Goal: Navigation & Orientation: Find specific page/section

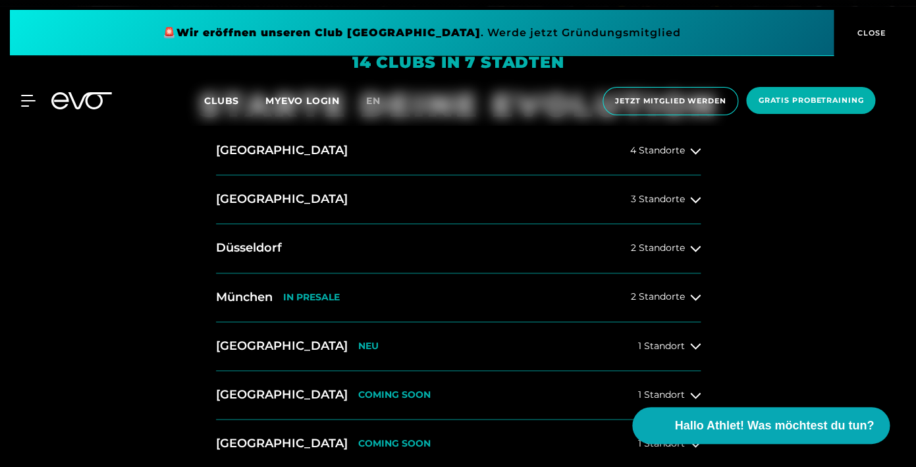
scroll to position [464, 0]
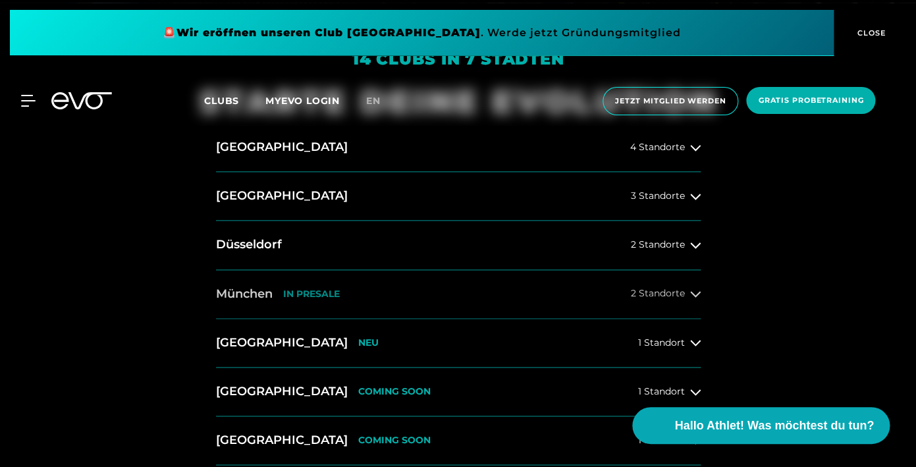
click at [258, 293] on h2 "München" at bounding box center [244, 294] width 57 height 16
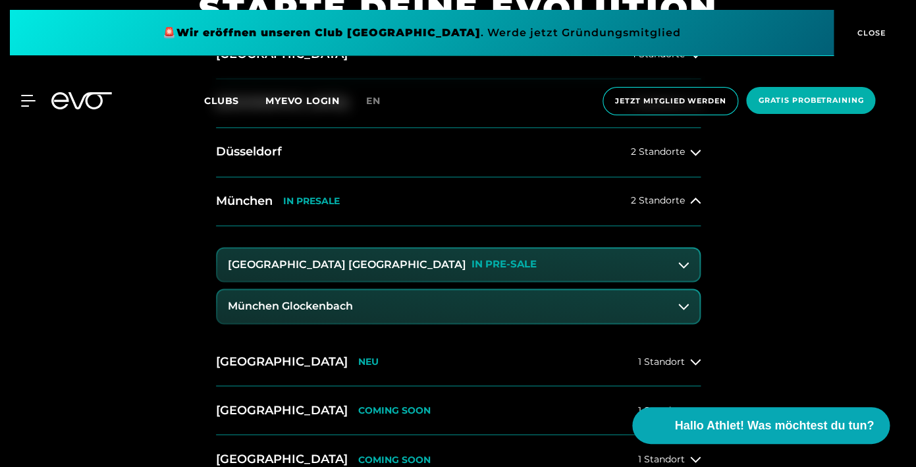
scroll to position [559, 0]
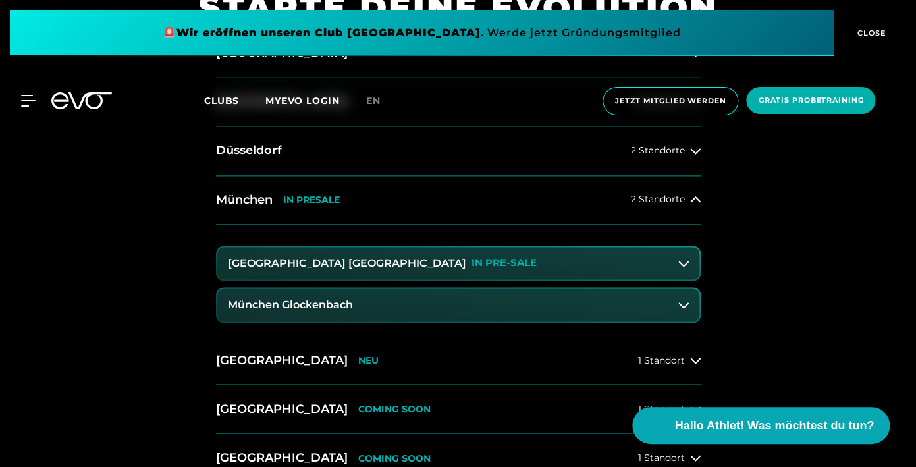
click at [348, 264] on h3 "München Maxvorstadt" at bounding box center [347, 264] width 238 height 12
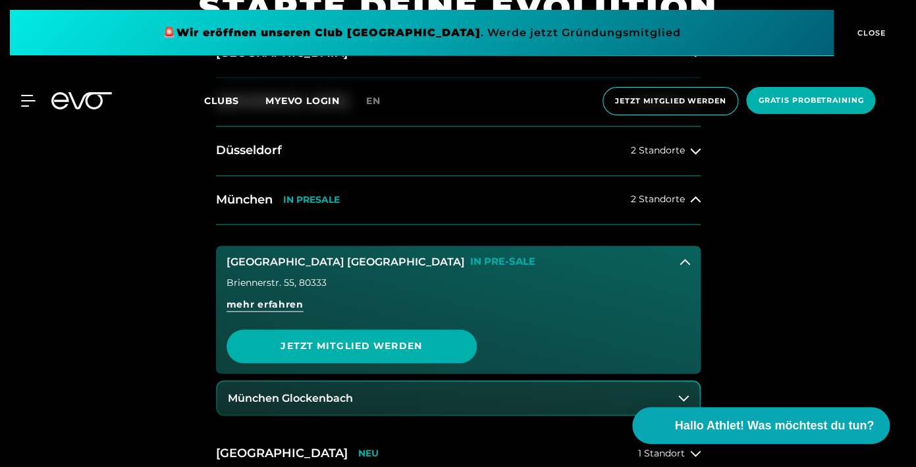
click at [348, 264] on h3 "München Maxvorstadt" at bounding box center [346, 262] width 238 height 12
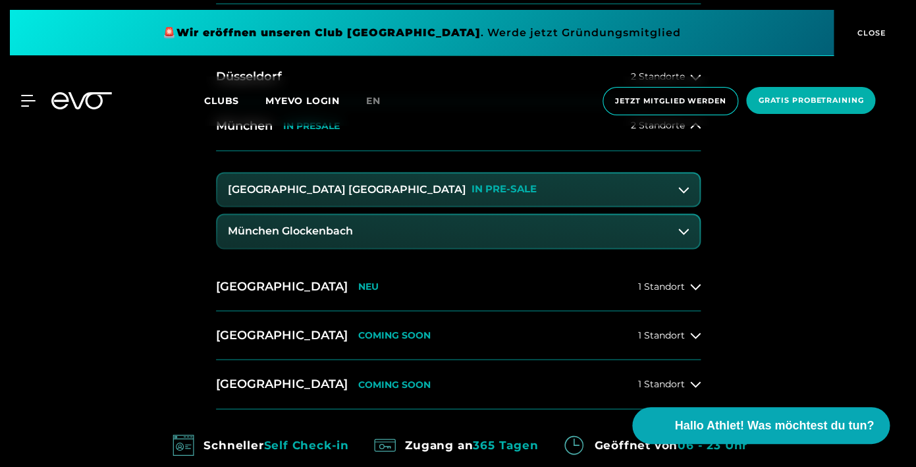
scroll to position [630, 0]
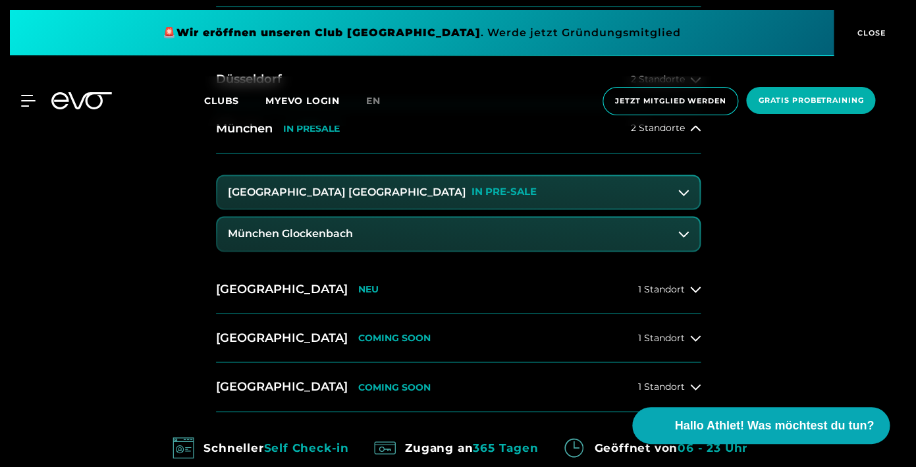
click at [264, 233] on h3 "München Glockenbach" at bounding box center [290, 234] width 125 height 12
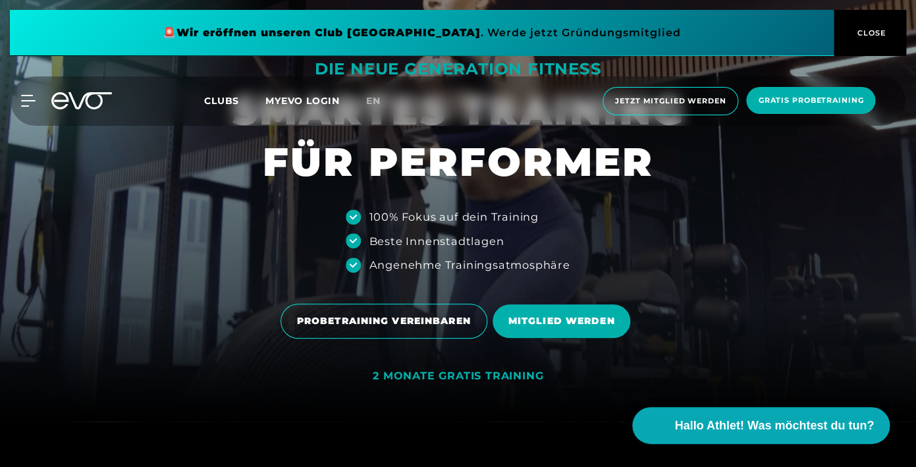
scroll to position [0, 0]
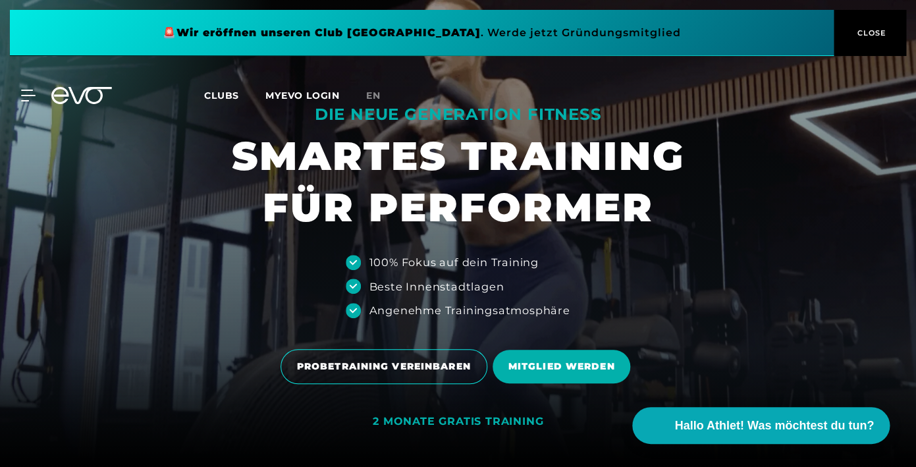
click at [222, 98] on span "Clubs" at bounding box center [221, 96] width 35 height 12
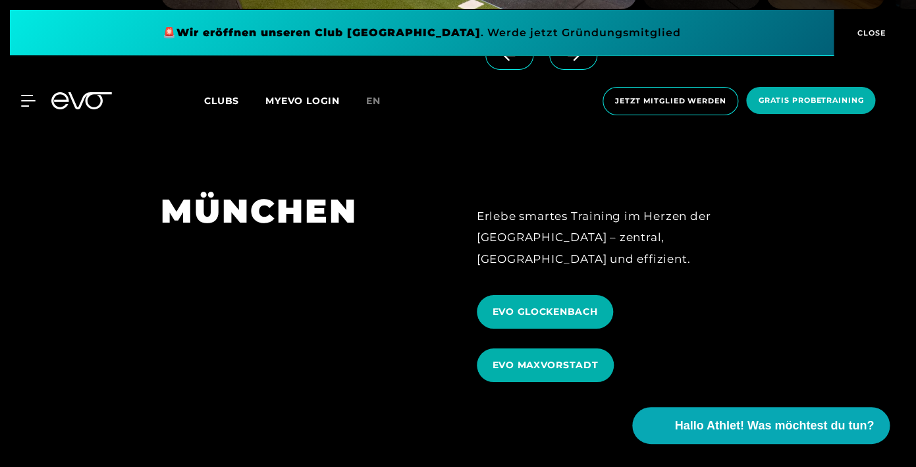
scroll to position [3511, 0]
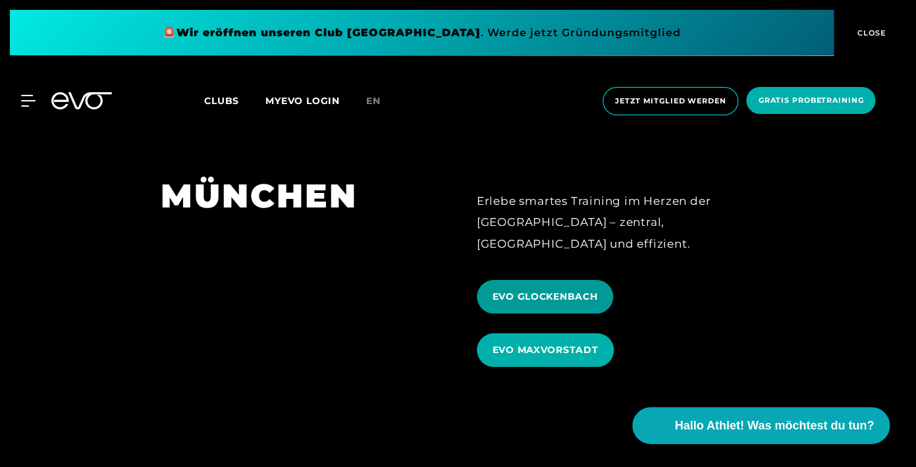
click at [542, 290] on span "EVO GLOCKENBACH" at bounding box center [545, 297] width 105 height 14
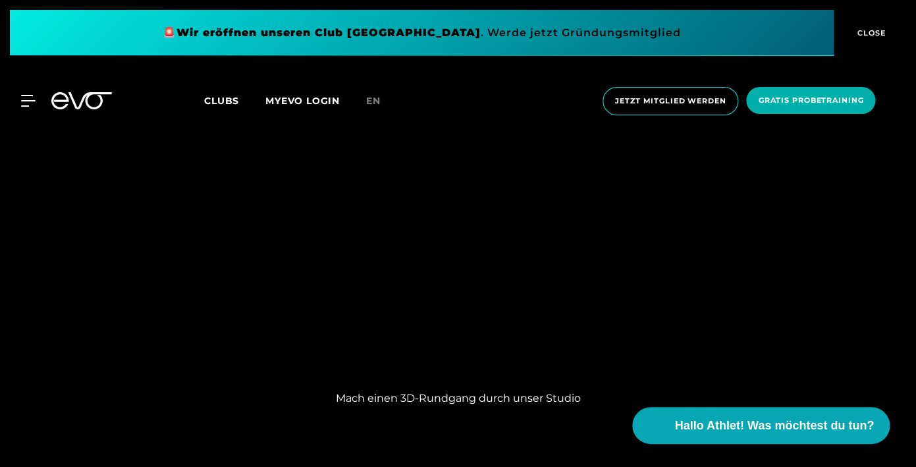
scroll to position [930, 0]
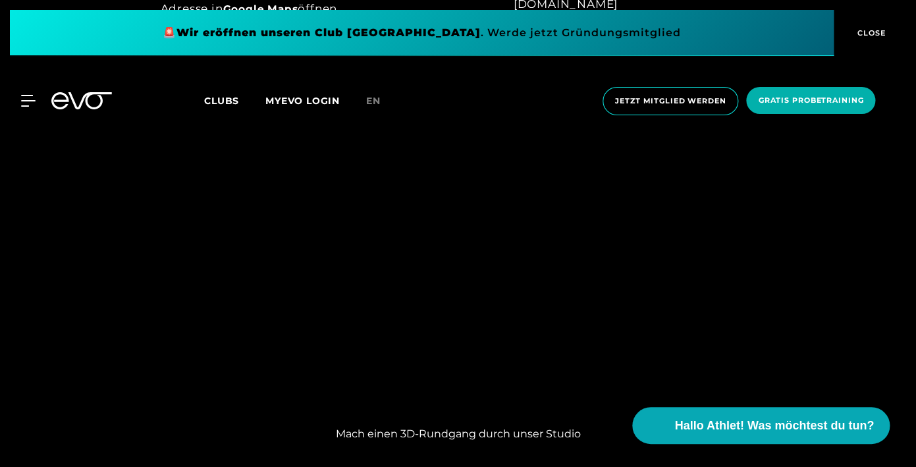
click at [711, 135] on div "MyEVO Login Über EVO Mitgliedschaften Probetraining TAGESPASS EVO Studios Düsse…" at bounding box center [458, 101] width 916 height 70
click at [708, 132] on div "MyEVO Login Über EVO Mitgliedschaften Probetraining TAGESPASS EVO Studios Düsse…" at bounding box center [458, 101] width 916 height 70
click at [704, 133] on div "MyEVO Login Über EVO Mitgliedschaften Probetraining TAGESPASS EVO Studios Düsse…" at bounding box center [458, 101] width 916 height 70
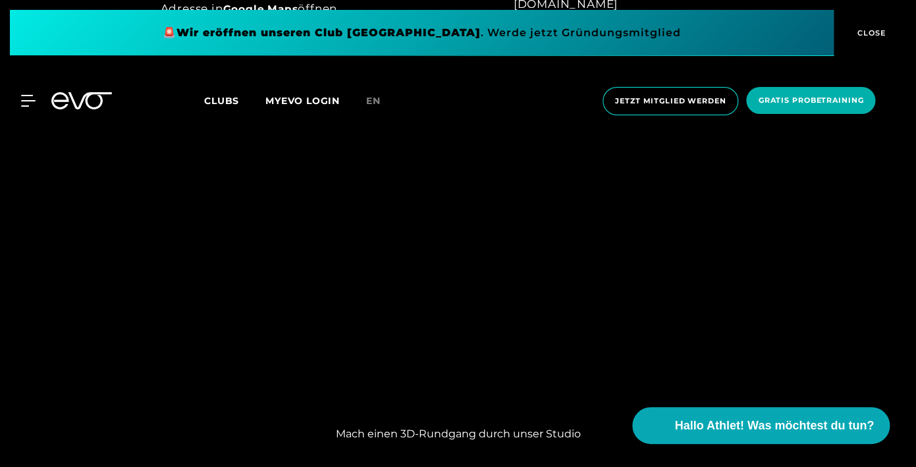
click at [704, 133] on div "MyEVO Login Über EVO Mitgliedschaften Probetraining TAGESPASS EVO Studios Düsse…" at bounding box center [458, 101] width 916 height 70
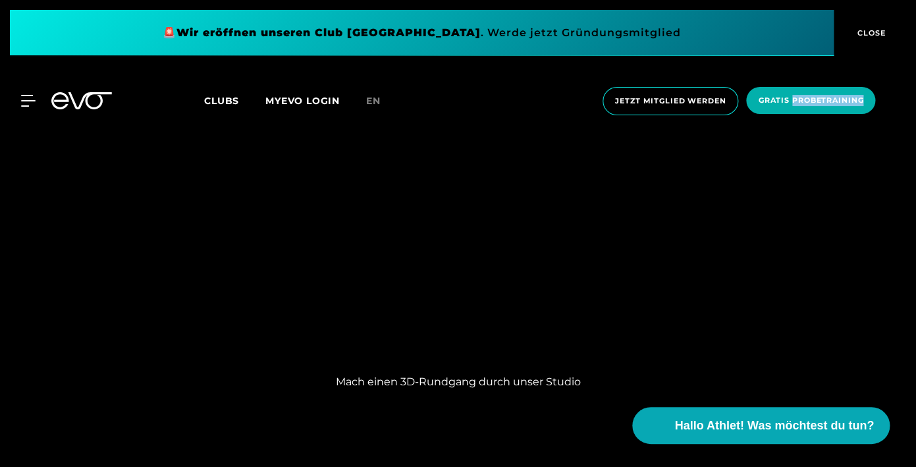
scroll to position [986, 0]
click at [505, 379] on p "Mach einen 3D-Rundgang durch unser Studio" at bounding box center [458, 378] width 527 height 16
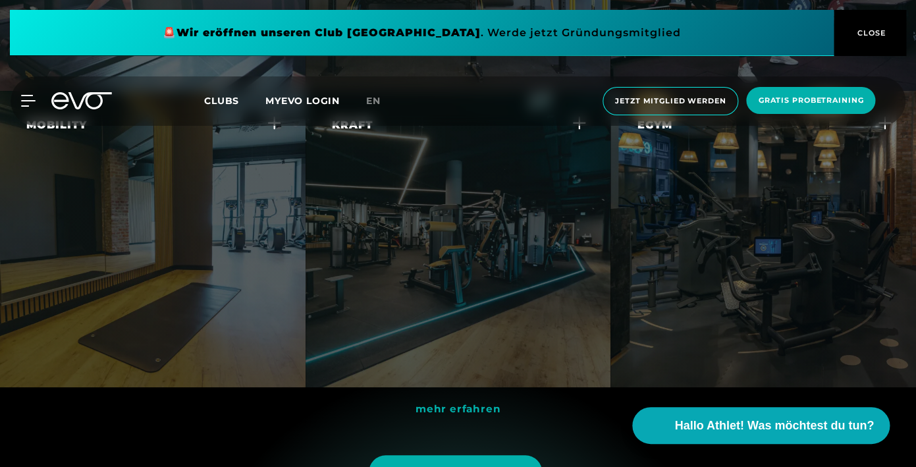
scroll to position [3772, 0]
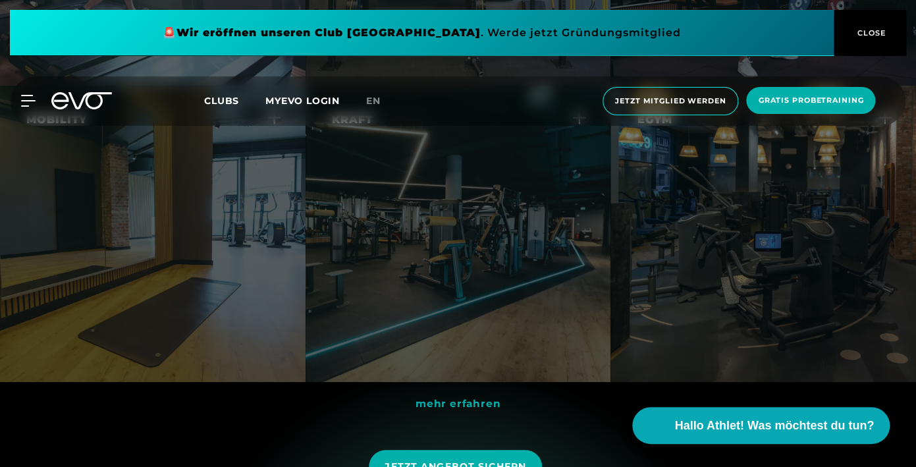
click at [728, 309] on div "Egym Erlebe ein smartes, effizientes Krafttraining, das sich individuell an dei…" at bounding box center [764, 234] width 306 height 296
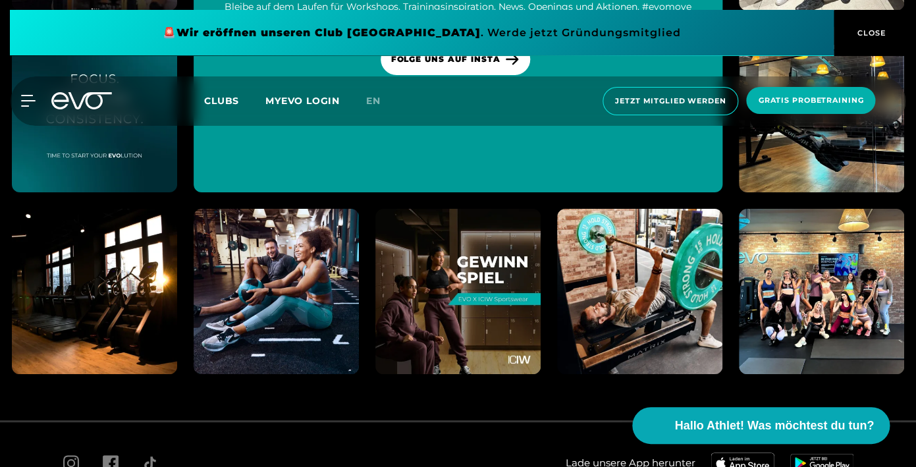
scroll to position [7333, 0]
